Goal: Information Seeking & Learning: Learn about a topic

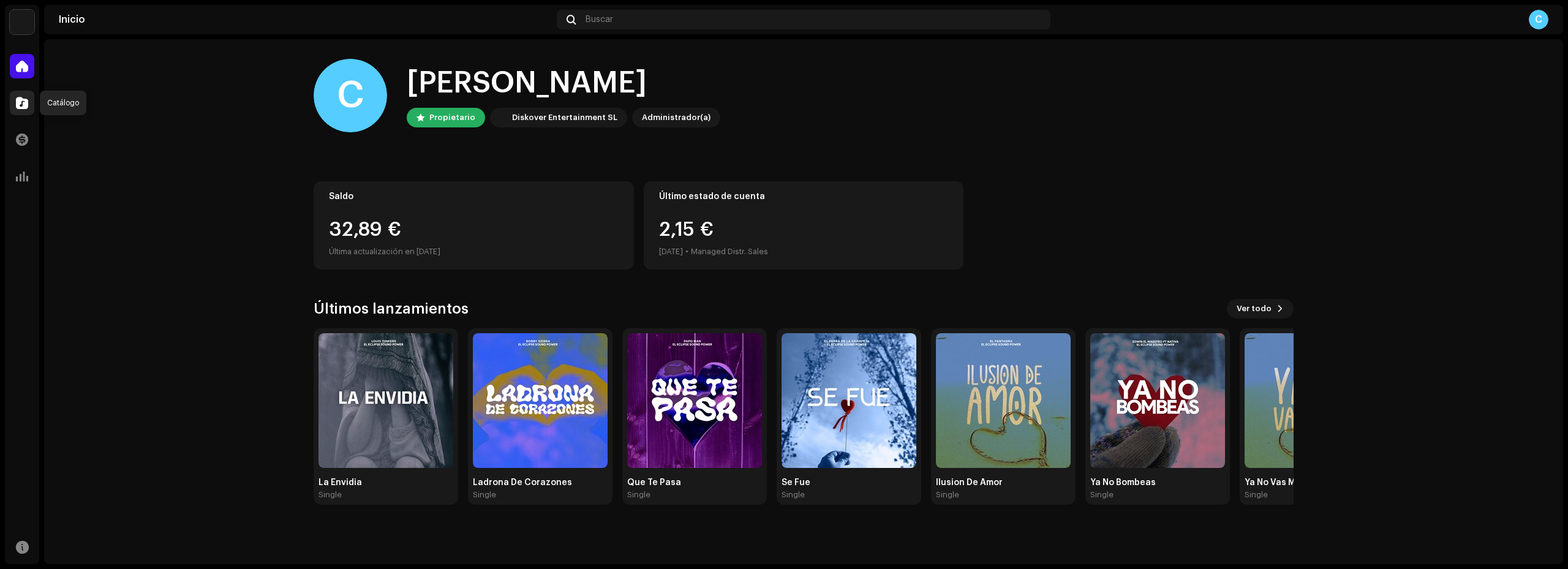
click at [22, 99] on span at bounding box center [21, 103] width 12 height 10
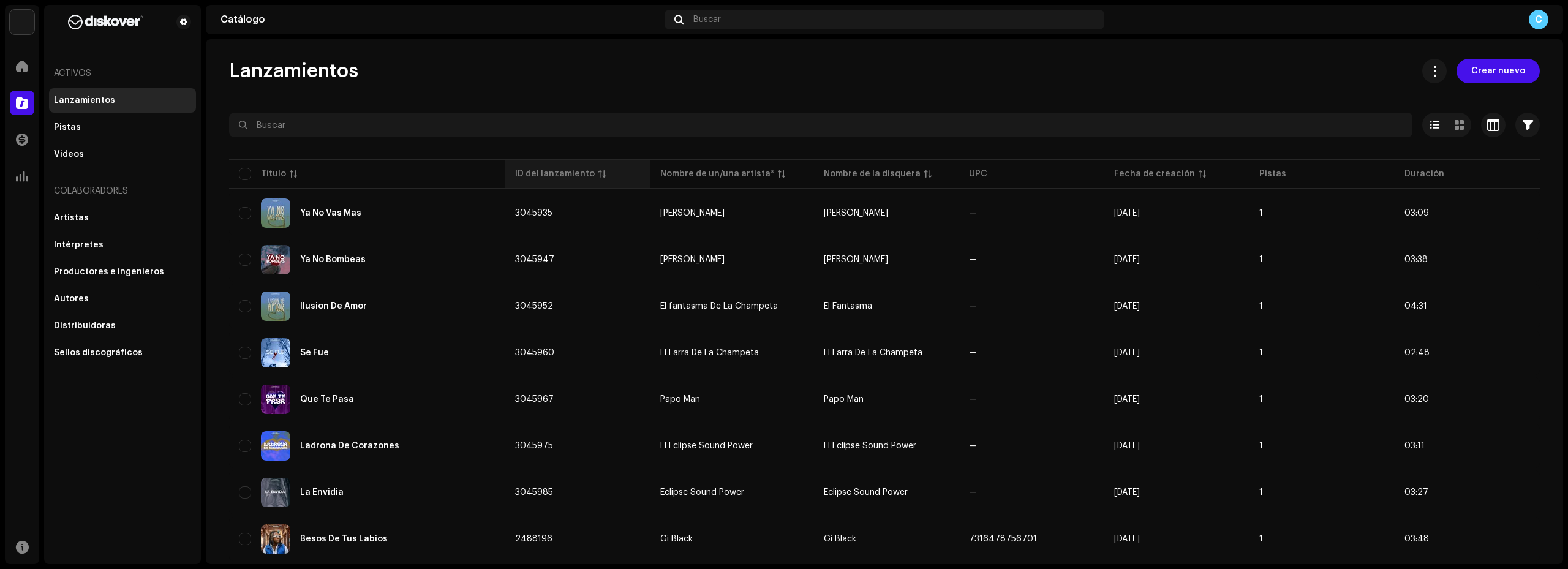
scroll to position [61, 0]
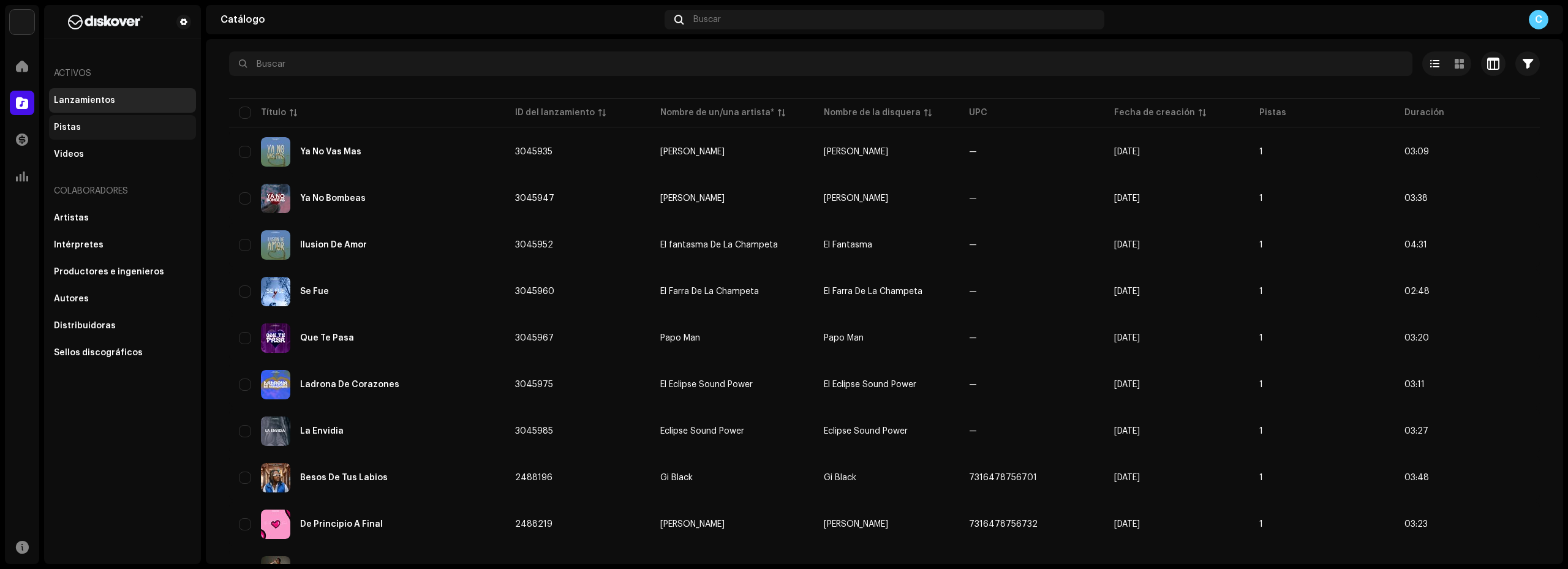
click at [91, 129] on div "Pistas" at bounding box center [123, 127] width 137 height 10
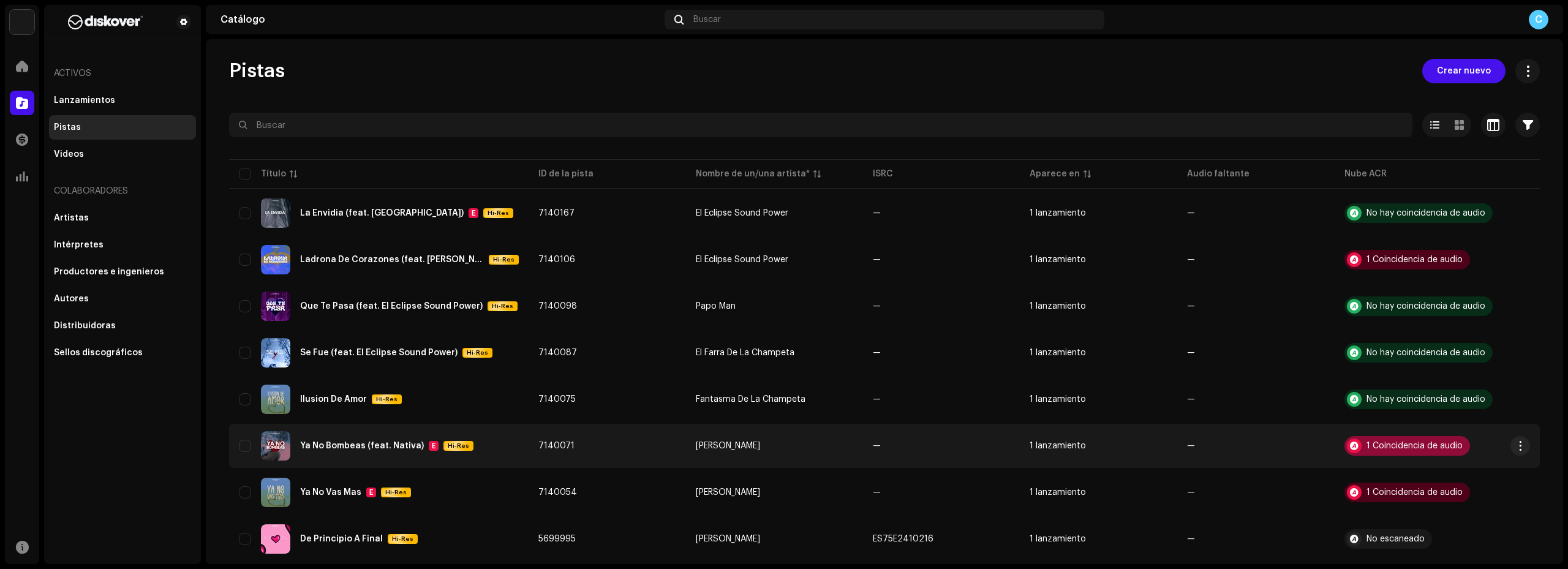
click at [1393, 449] on div "1 Coincidencia de audio" at bounding box center [1414, 446] width 96 height 8
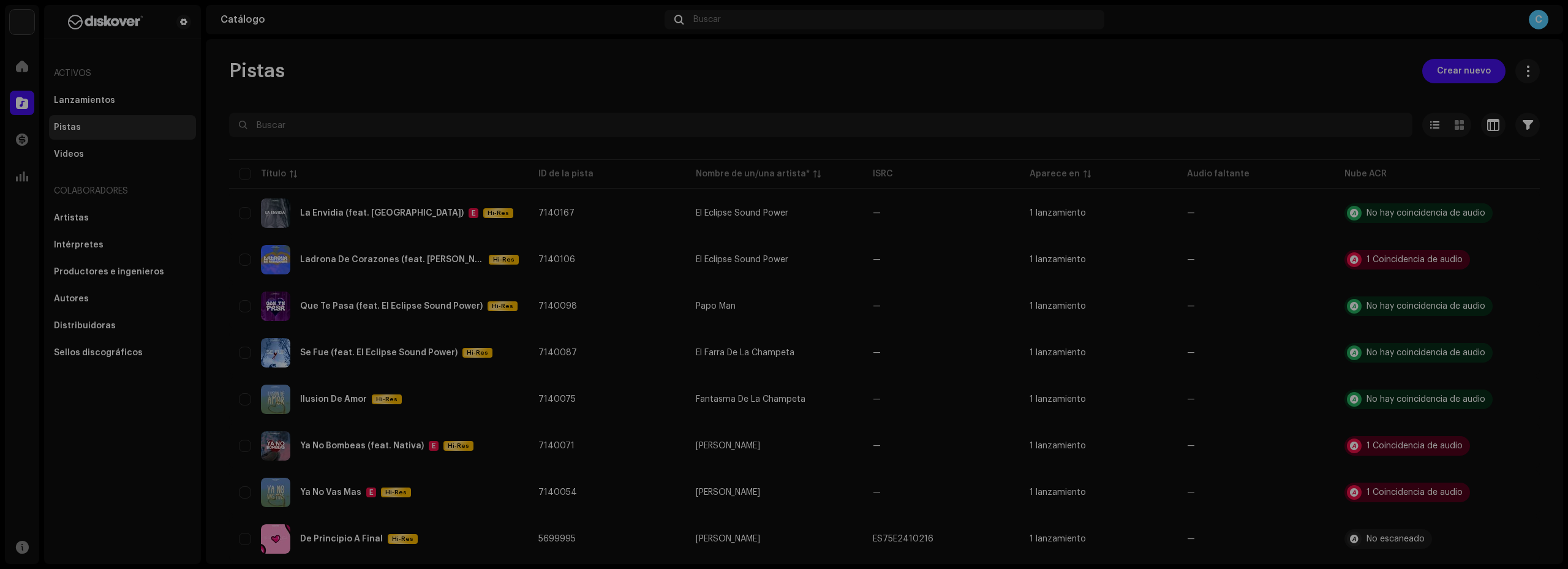
click at [1021, 76] on div "Reconocimiento de audio por Remezclas o muestras 1 Todos los resultados requier…" at bounding box center [784, 284] width 1568 height 569
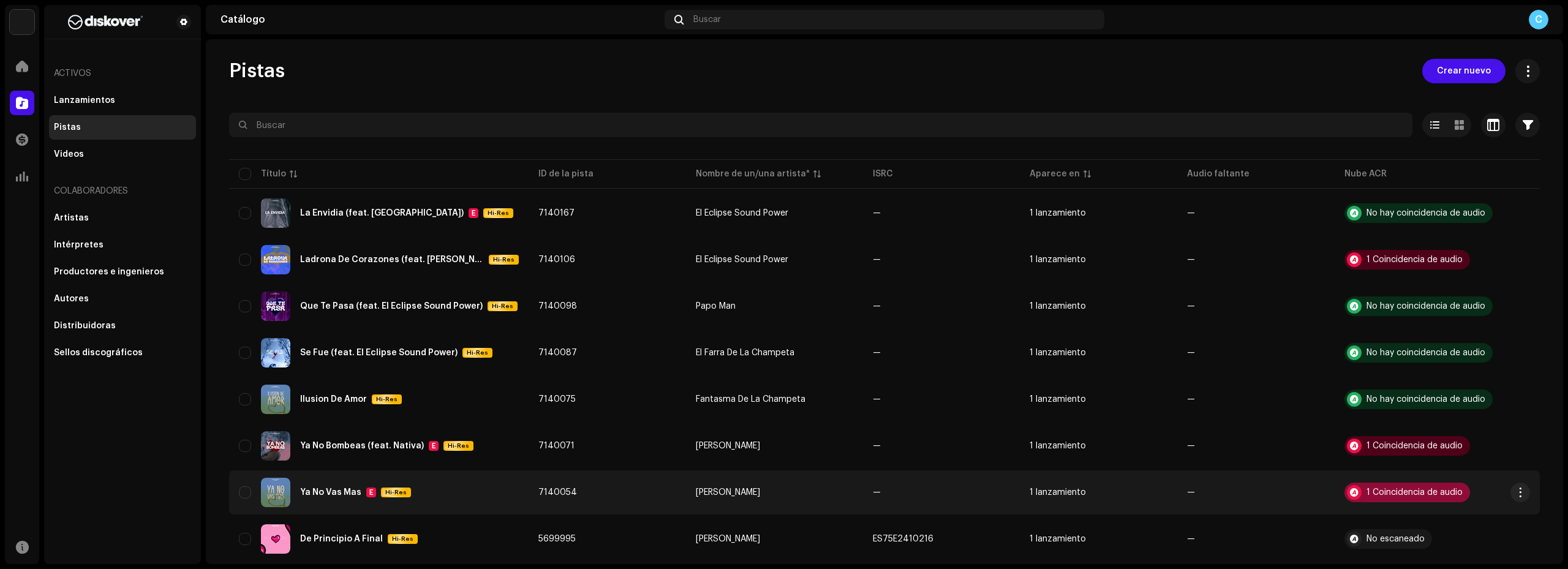
click at [1394, 493] on div "1 Coincidencia de audio" at bounding box center [1414, 493] width 96 height 8
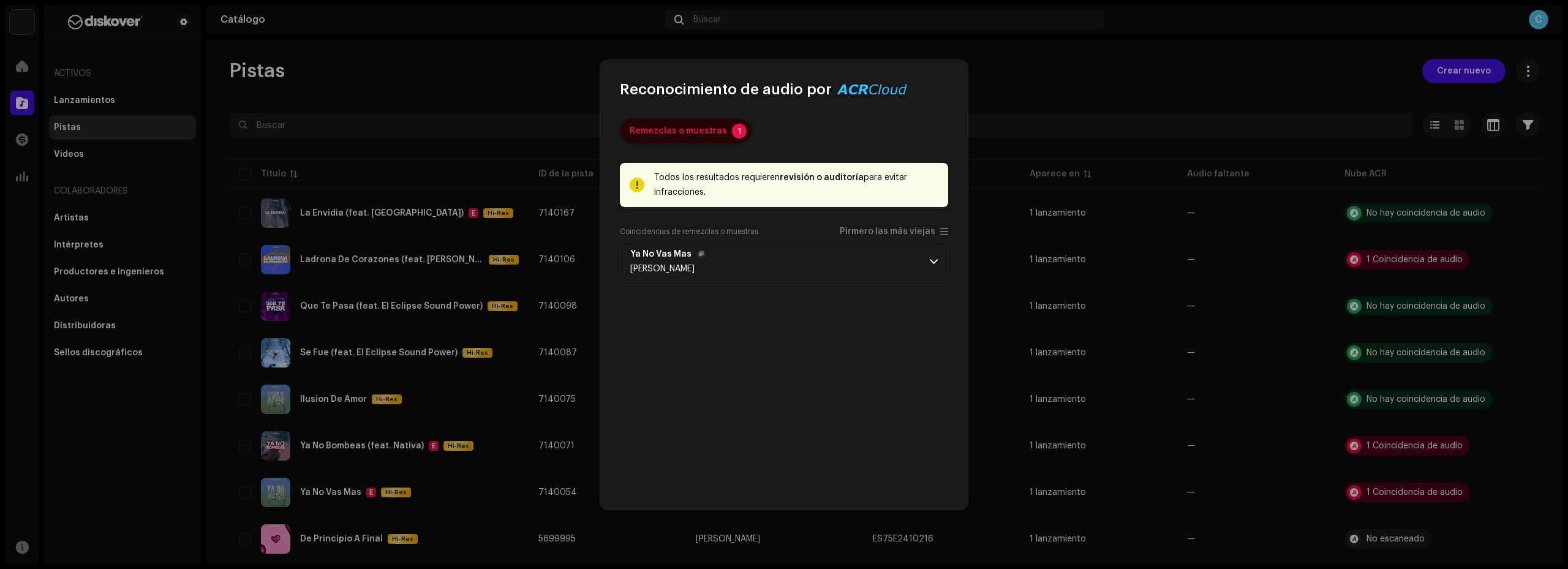
click at [923, 270] on p-accordion-header "Ya No Vas Mas [PERSON_NAME]" at bounding box center [784, 261] width 328 height 40
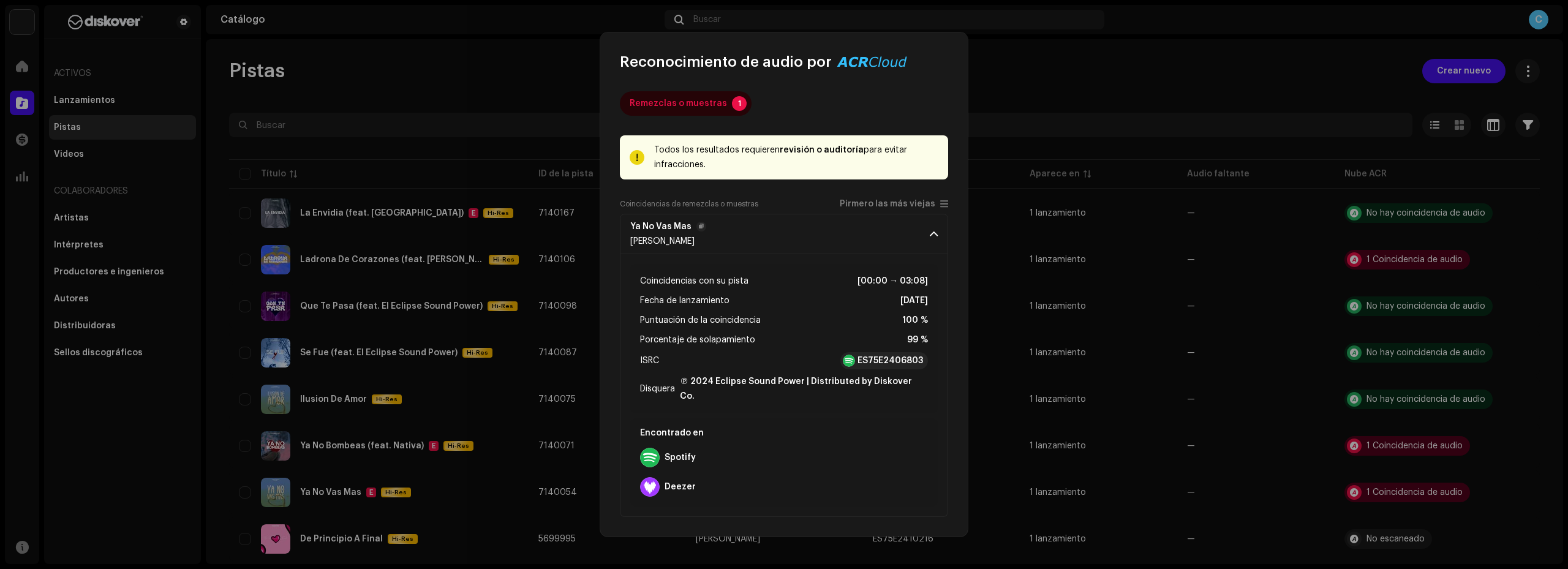
click at [932, 239] on span at bounding box center [934, 234] width 8 height 10
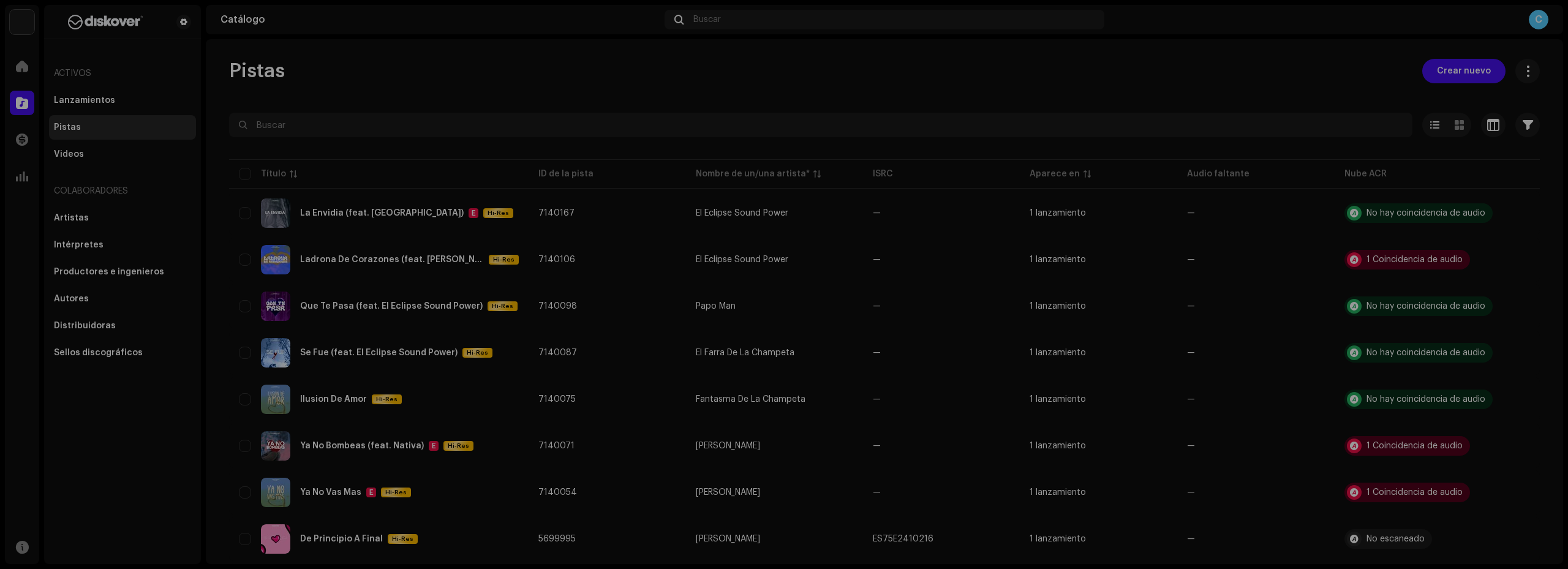
click at [1029, 72] on div "Reconocimiento de audio por Remezclas o muestras 1 Todos los resultados requier…" at bounding box center [784, 284] width 1568 height 569
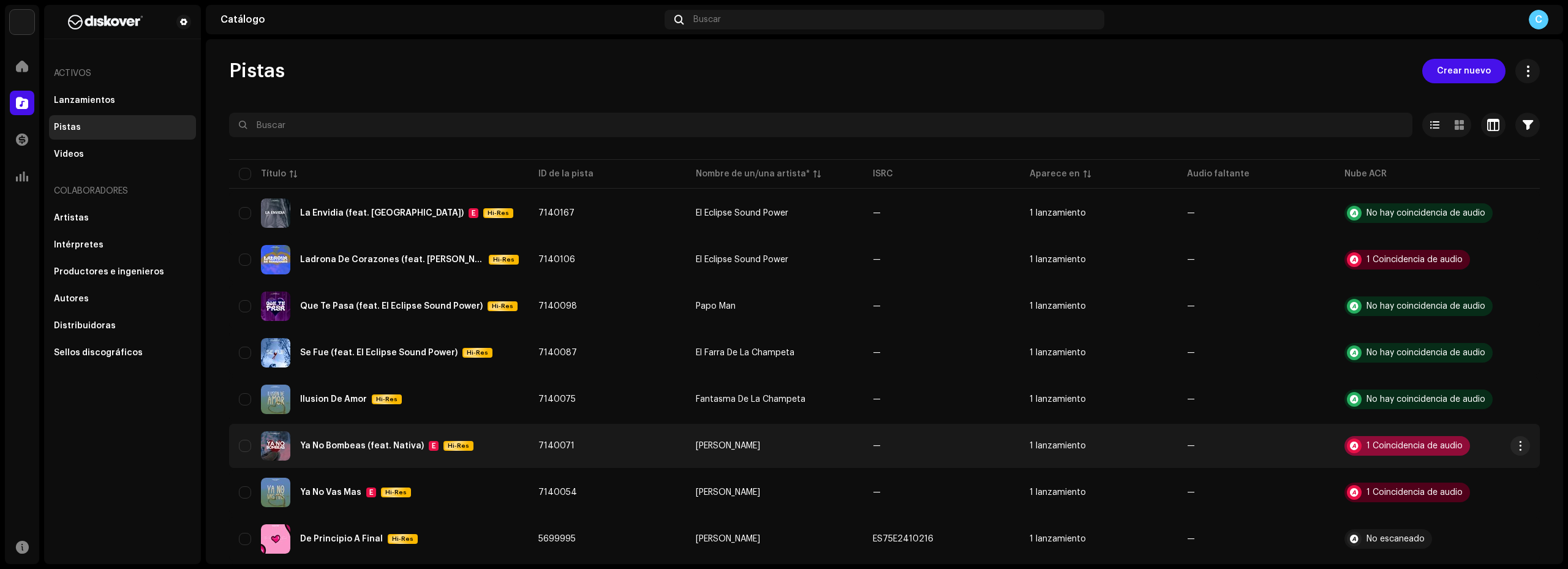
click at [1396, 442] on div "1 Coincidencia de audio" at bounding box center [1414, 446] width 96 height 8
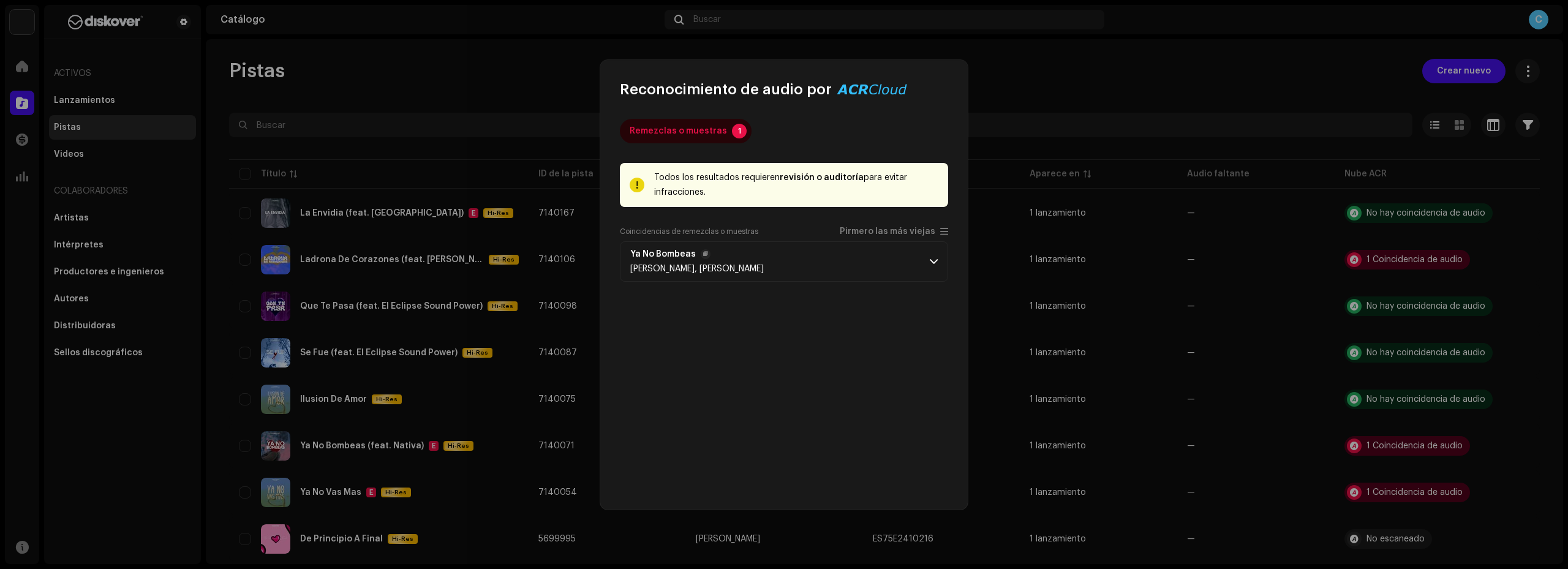
click at [930, 257] on span at bounding box center [934, 261] width 8 height 10
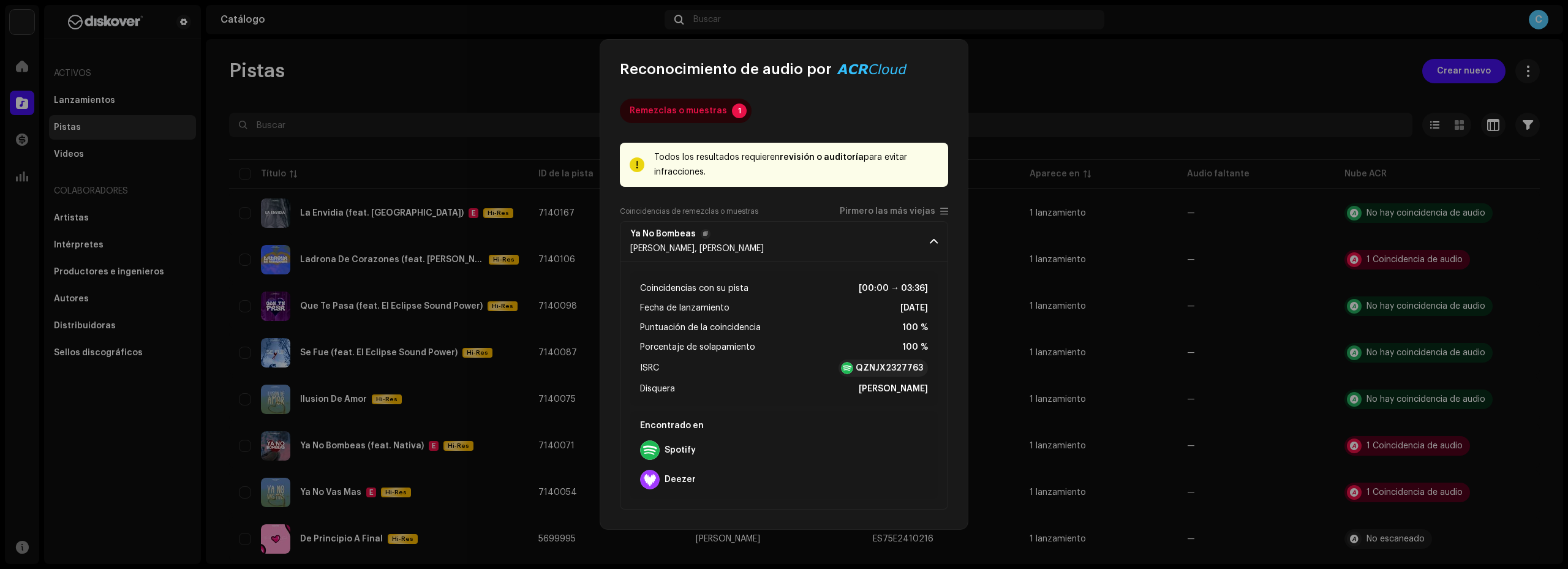
click at [932, 238] on span at bounding box center [934, 242] width 8 height 10
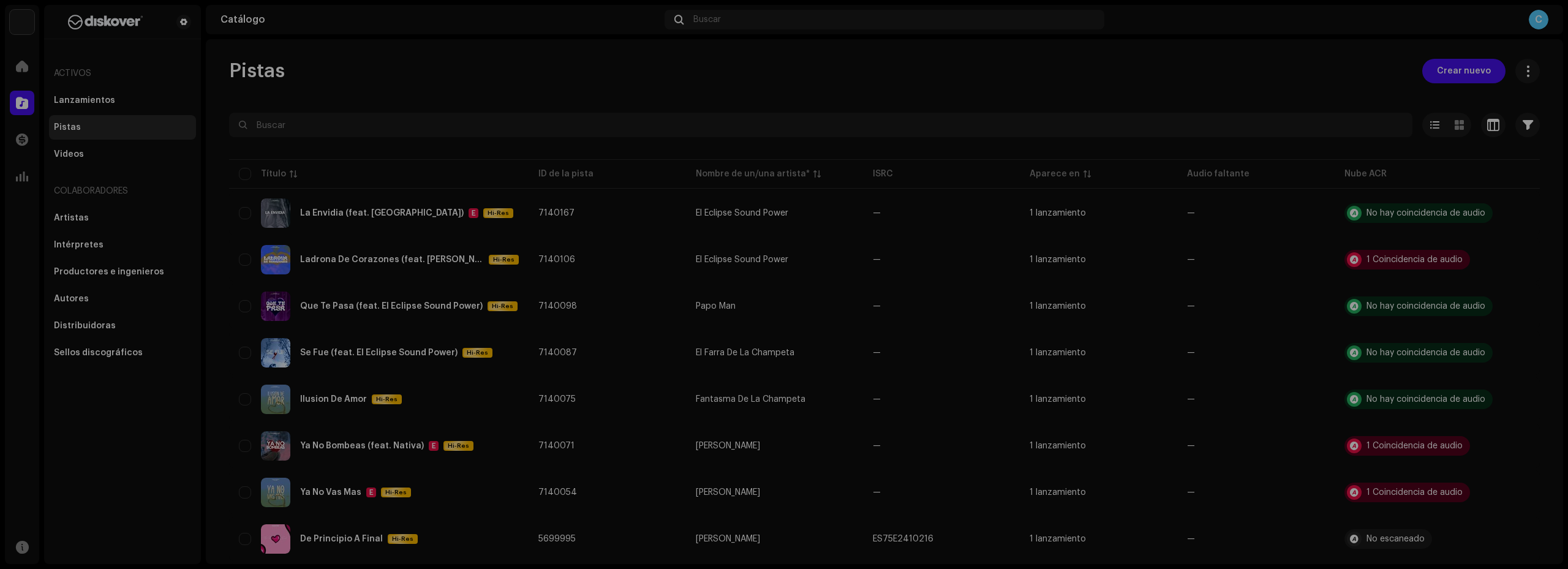
click at [1015, 63] on div "Reconocimiento de audio por Remezclas o muestras 1 Todos los resultados requier…" at bounding box center [784, 284] width 1568 height 569
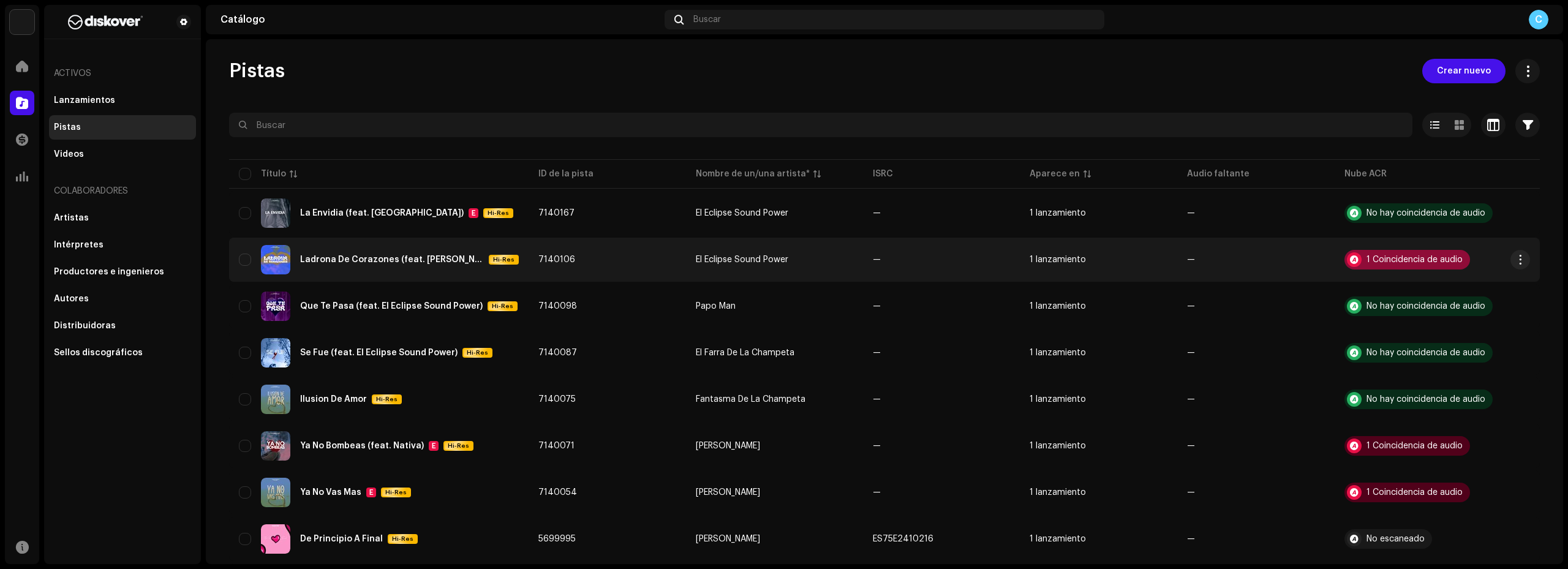
click at [1379, 261] on div "1 Coincidencia de audio" at bounding box center [1414, 260] width 96 height 8
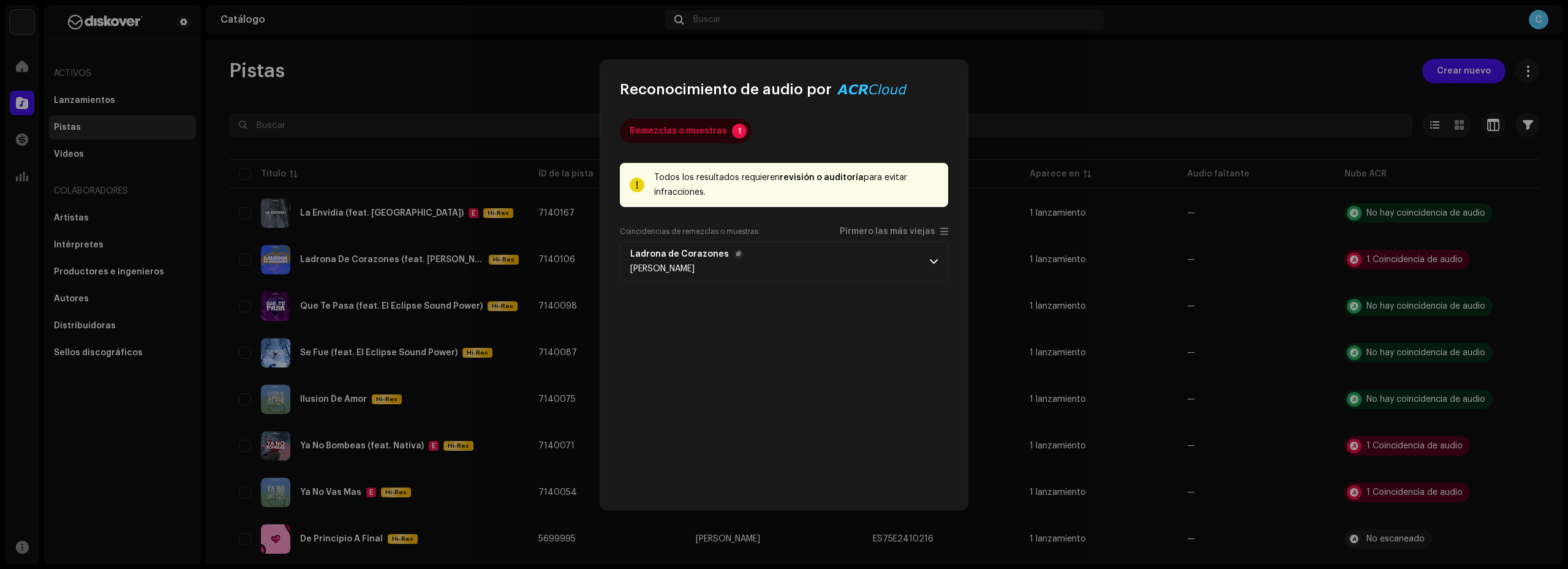
click at [934, 258] on span at bounding box center [934, 261] width 8 height 10
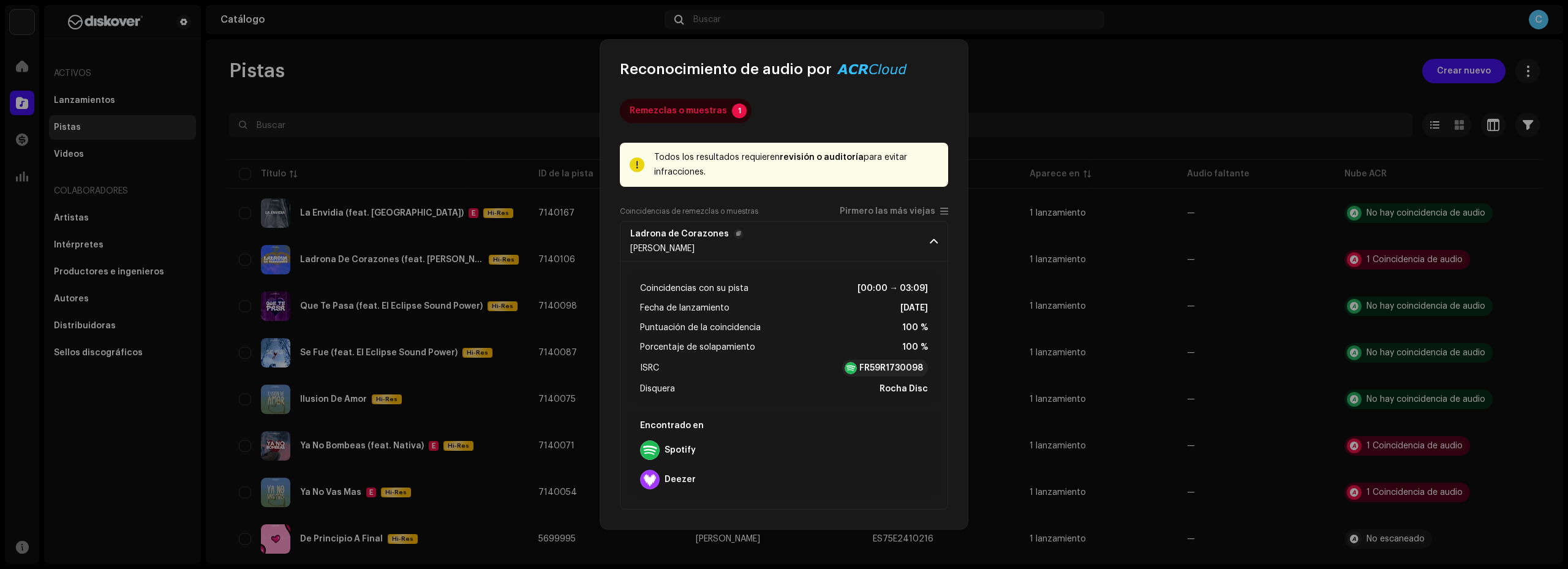
click at [935, 241] on span at bounding box center [934, 242] width 8 height 10
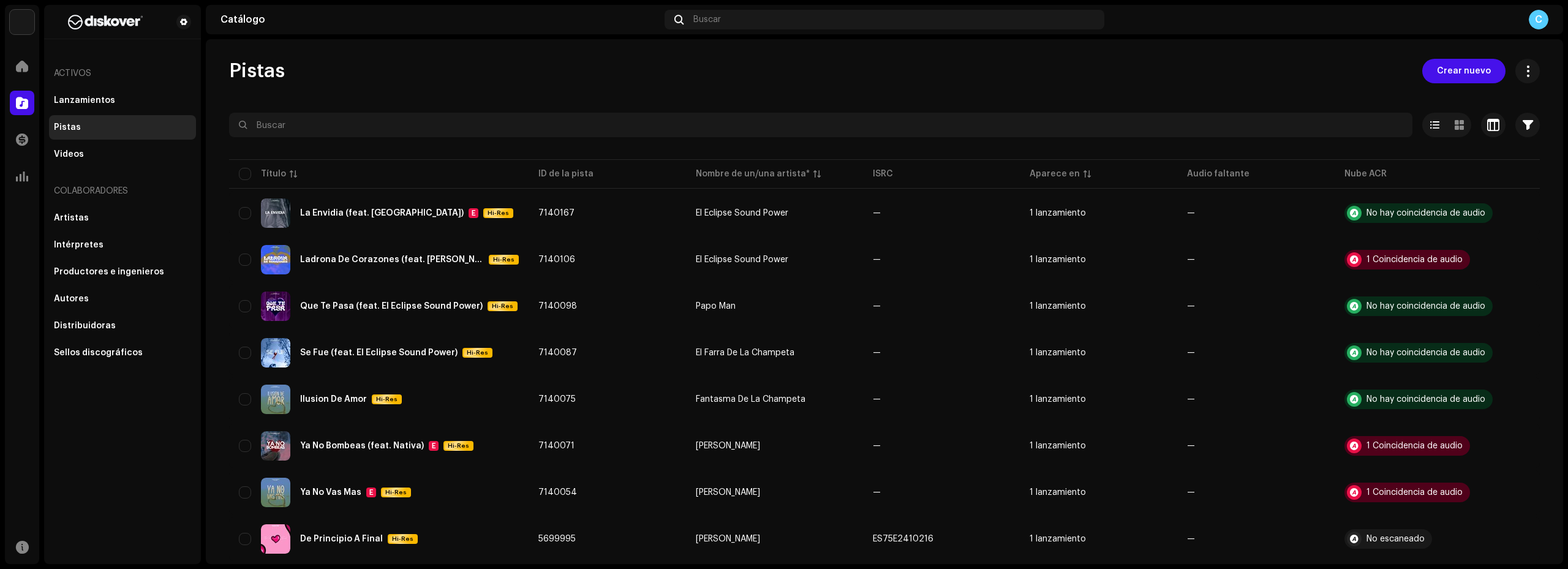
click at [1020, 136] on div "Reconocimiento de audio por Remezclas o muestras 1 Todos los resultados requier…" at bounding box center [784, 284] width 1568 height 569
click at [23, 61] on span at bounding box center [21, 66] width 12 height 10
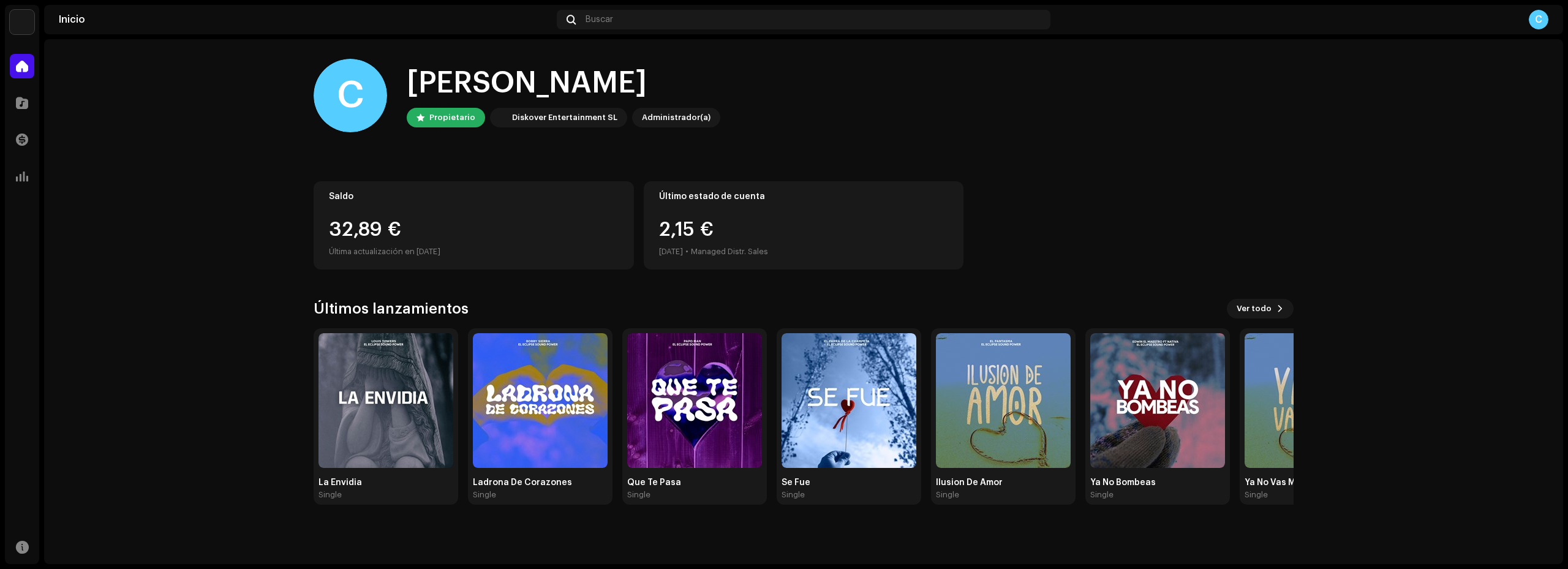
click at [1535, 21] on div "C" at bounding box center [1538, 20] width 20 height 20
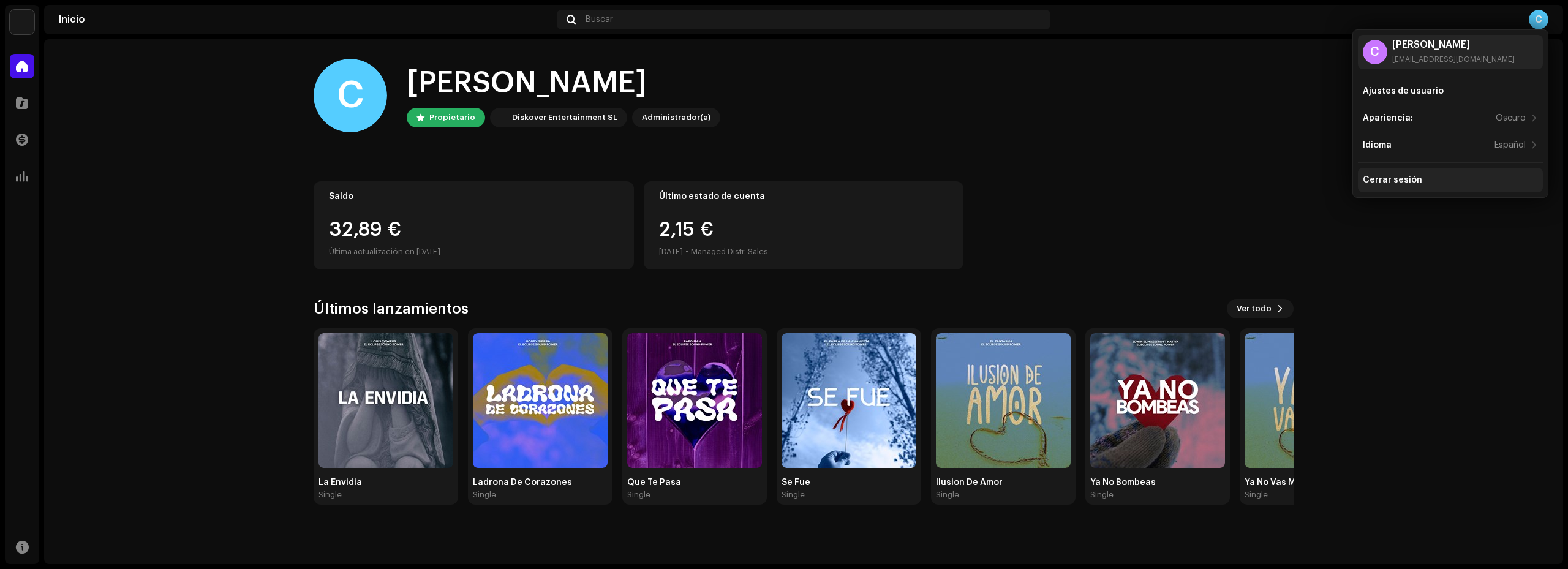
click at [1407, 187] on div "Cerrar sesión" at bounding box center [1450, 180] width 185 height 25
